Goal: Information Seeking & Learning: Understand process/instructions

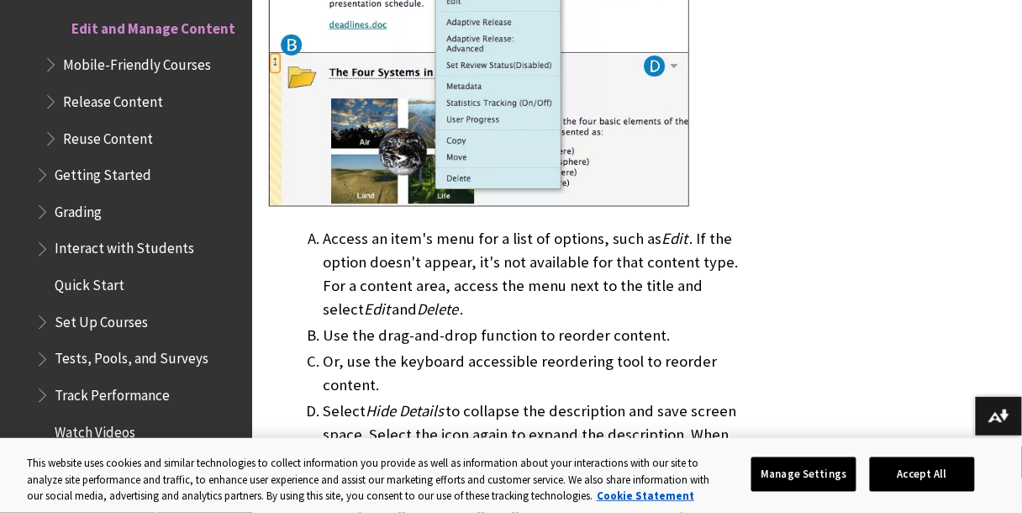
scroll to position [1214, 0]
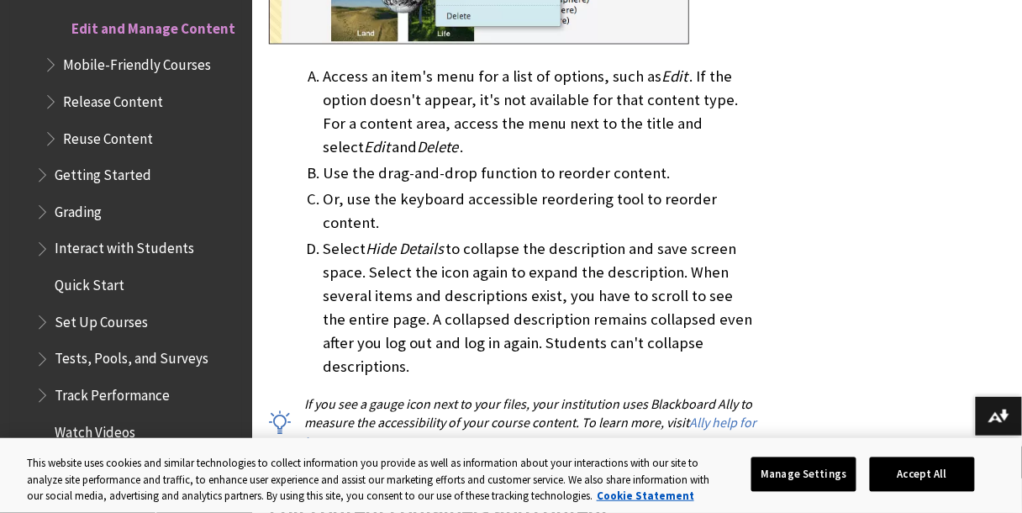
click at [119, 144] on span "Reuse Content" at bounding box center [108, 135] width 90 height 23
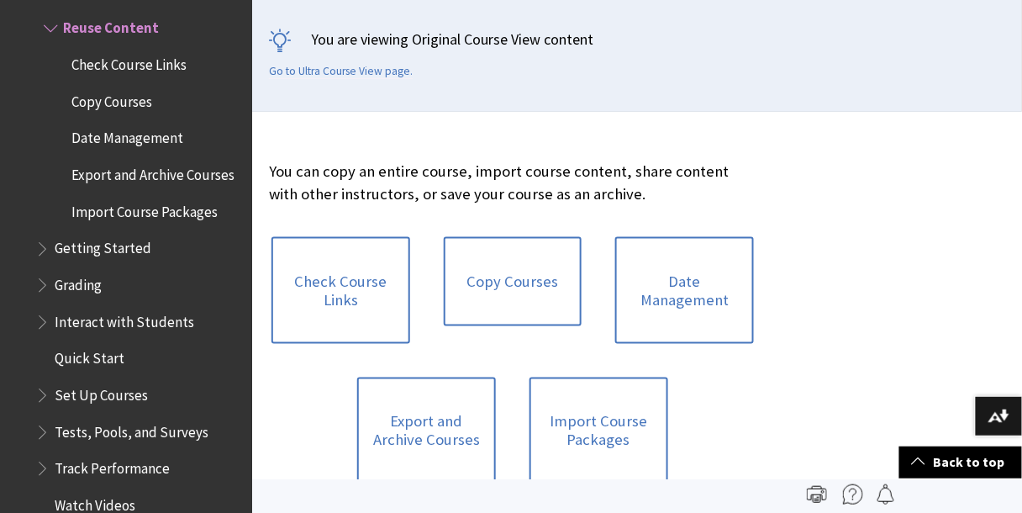
scroll to position [370, 0]
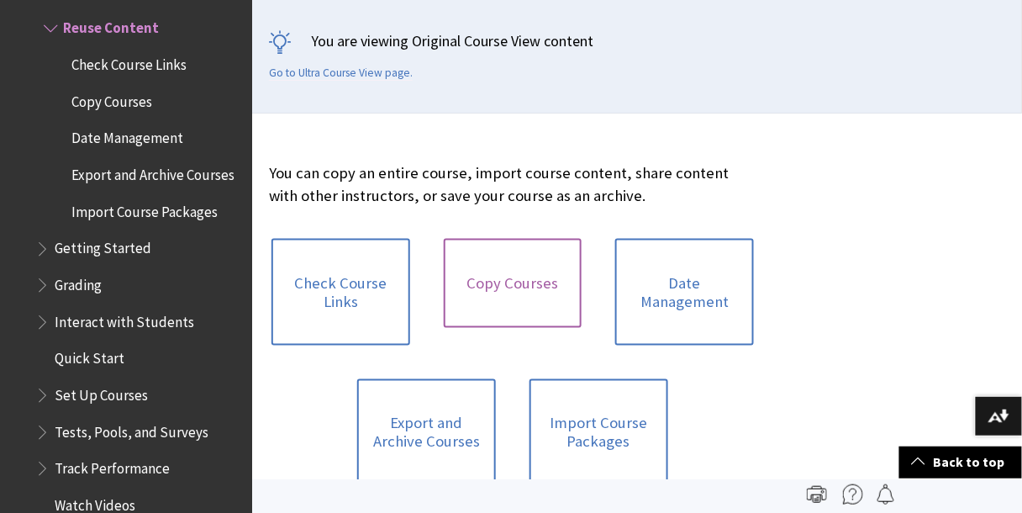
click at [520, 285] on link "Copy Courses" at bounding box center [513, 283] width 139 height 89
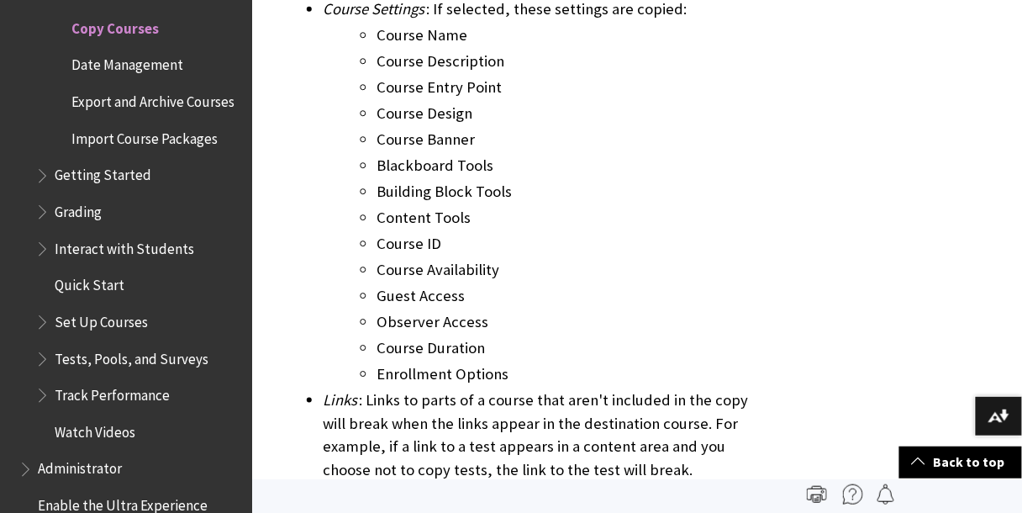
scroll to position [3294, 0]
